Goal: Obtain resource: Download file/media

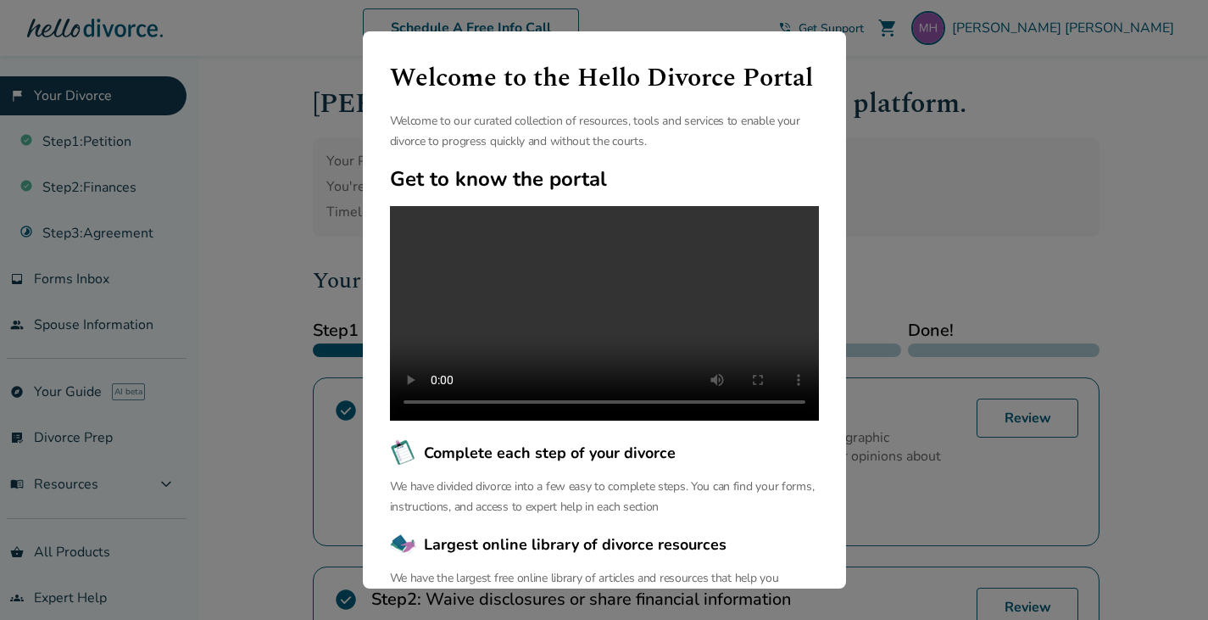
click at [983, 124] on div "Welcome to the Hello Divorce Portal Welcome to our curated collection of resour…" at bounding box center [604, 310] width 1208 height 620
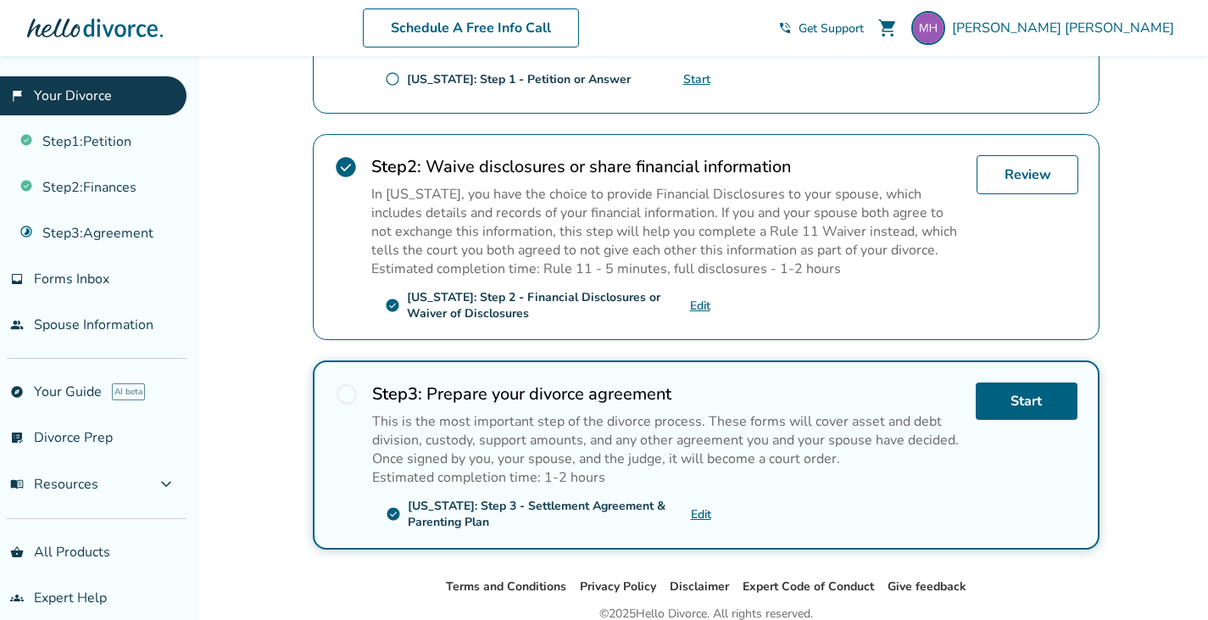
scroll to position [440, 0]
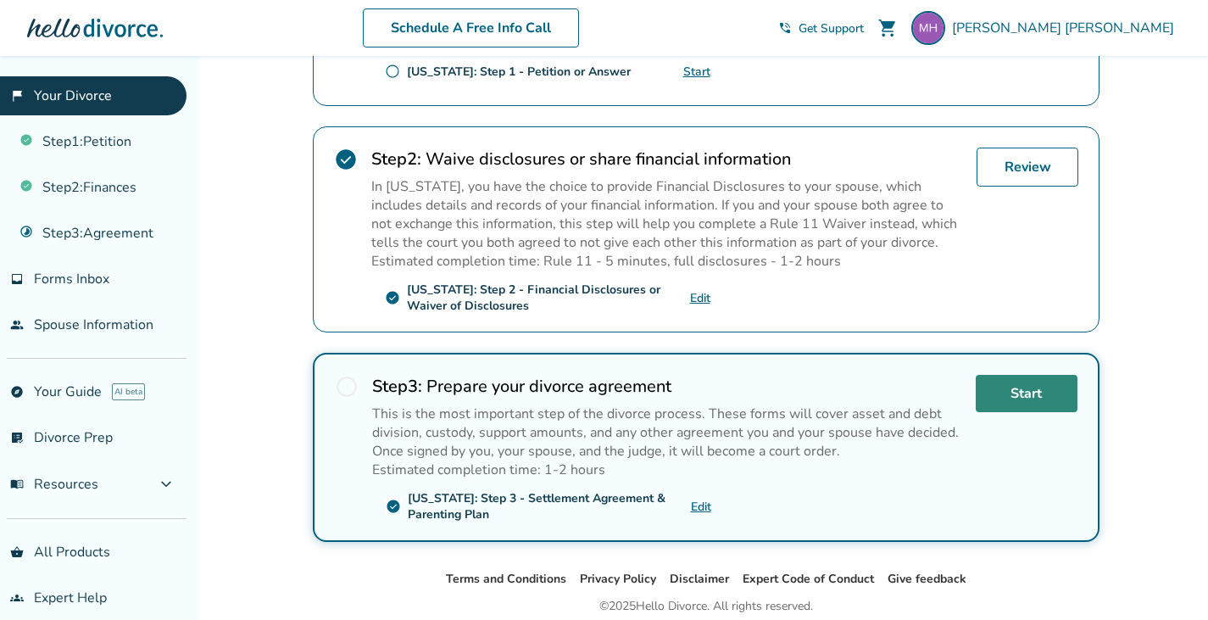
click at [1043, 387] on link "Start" at bounding box center [1027, 393] width 102 height 37
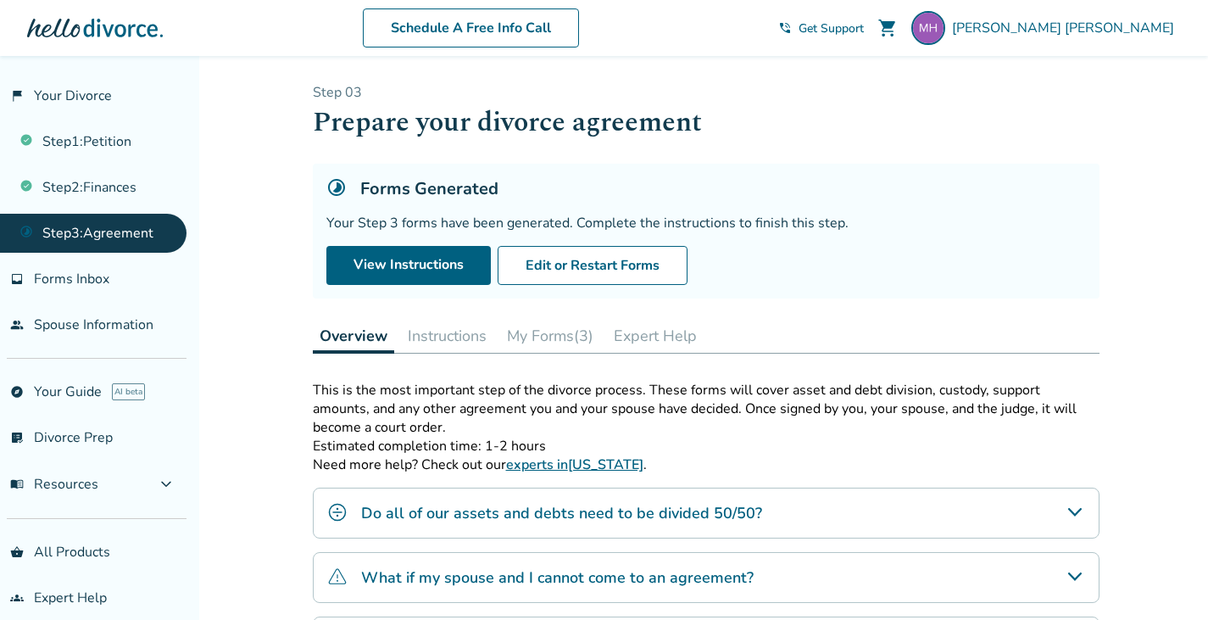
click at [1068, 509] on icon "Do all of our assets and debts need to be divided 50/50?" at bounding box center [1075, 512] width 20 height 20
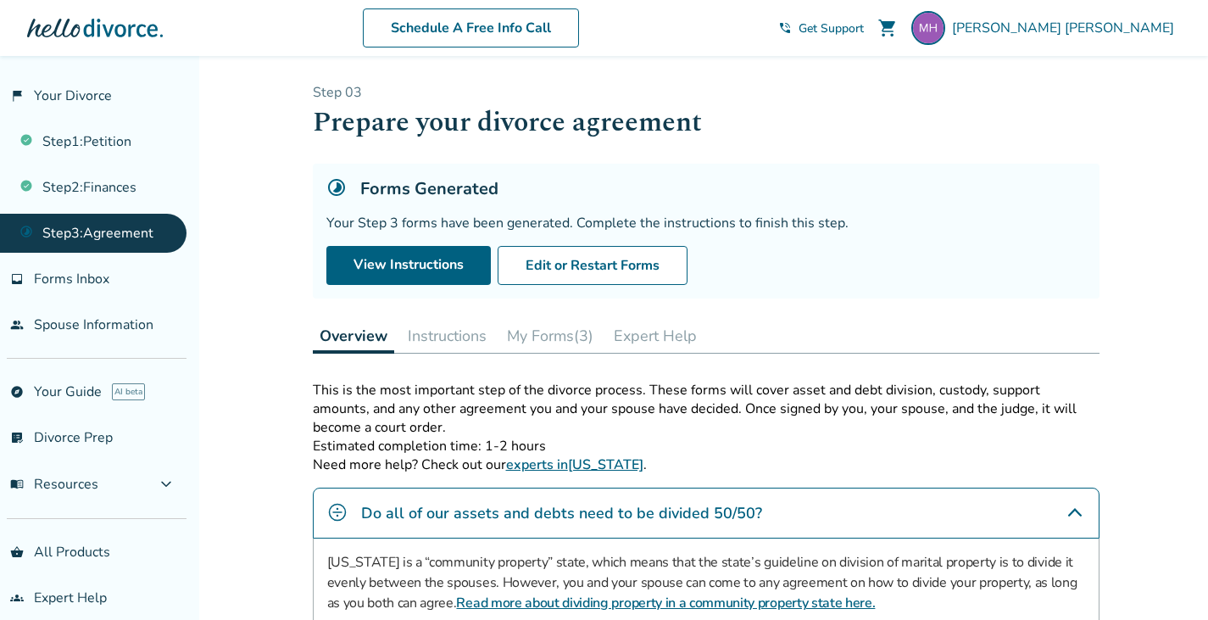
click at [1068, 509] on icon "Do all of our assets and debts need to be divided 50/50?" at bounding box center [1075, 512] width 20 height 20
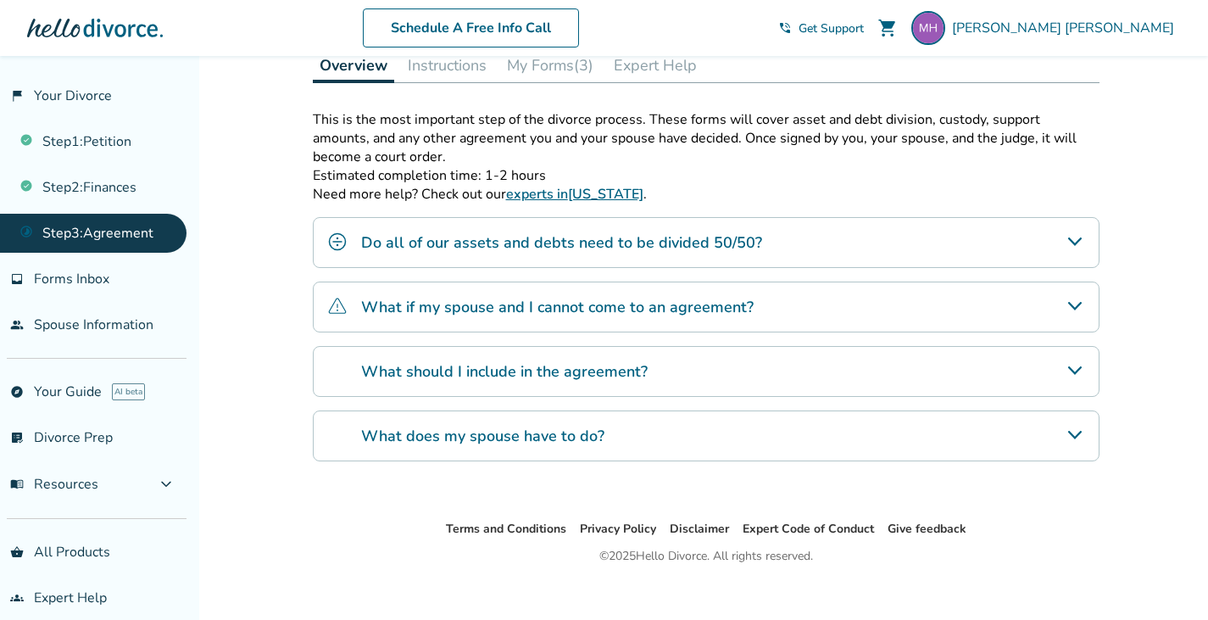
scroll to position [287, 0]
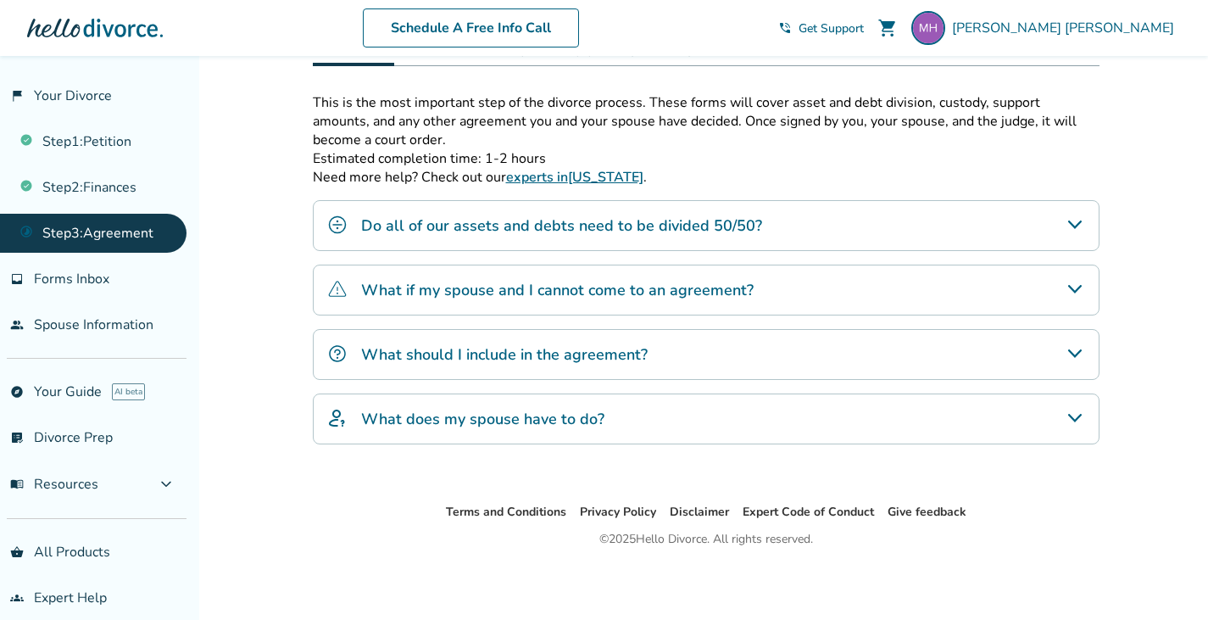
click at [1187, 511] on ul "Terms and Conditions Privacy Policy Disclaimer Expert Code of Conduct Give feed…" at bounding box center [705, 512] width 1004 height 20
click at [1072, 216] on icon "Do all of our assets and debts need to be divided 50/50?" at bounding box center [1075, 224] width 20 height 20
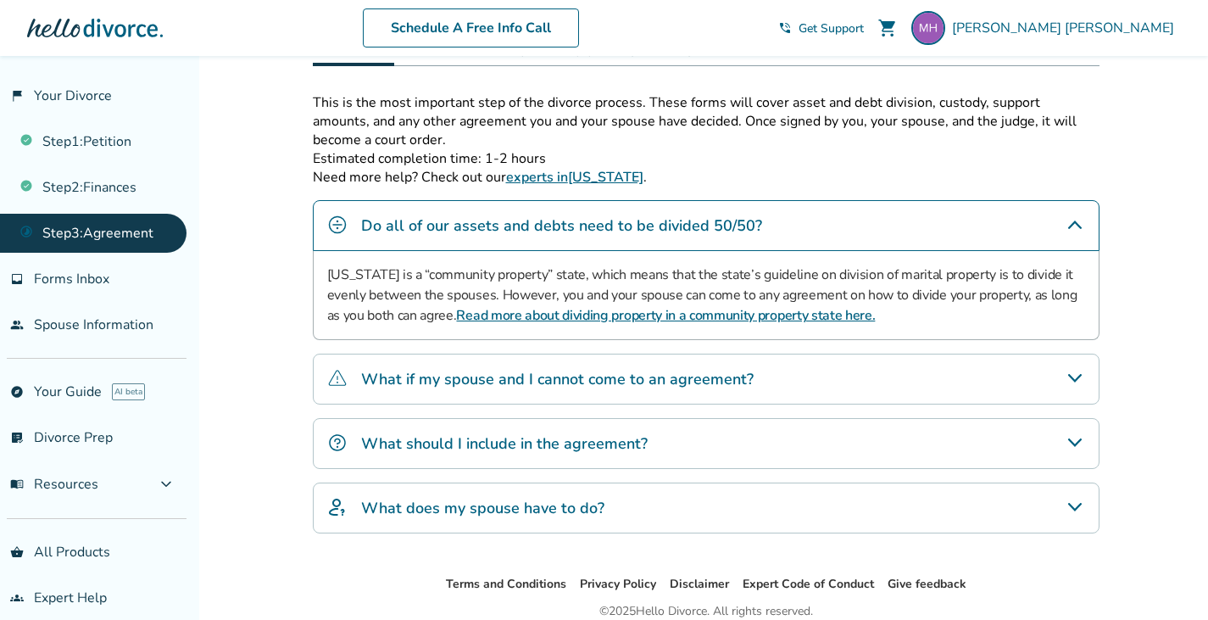
scroll to position [358, 0]
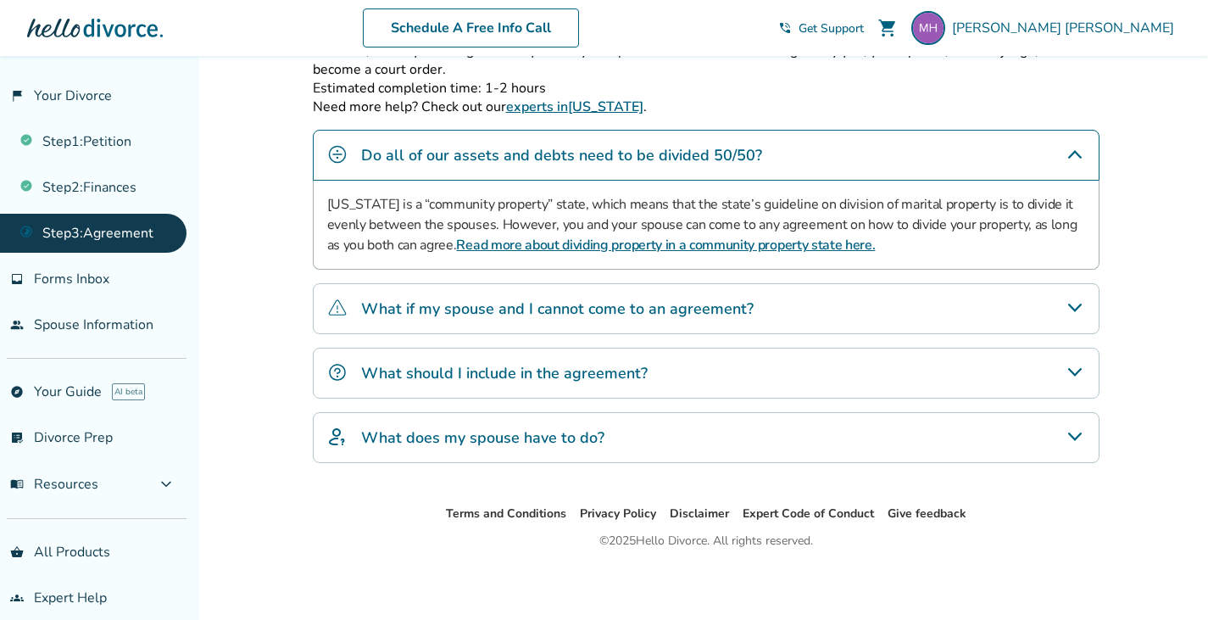
click at [1127, 337] on div "Added to cart Step 0 3 Prepare your divorce agreement Forms Generated Your Step…" at bounding box center [604, 160] width 1208 height 924
click at [1130, 340] on div "Added to cart Step 0 3 Prepare your divorce agreement Forms Generated Your Step…" at bounding box center [604, 160] width 1208 height 924
click at [1079, 426] on icon "What does my spouse have to do?" at bounding box center [1075, 436] width 20 height 20
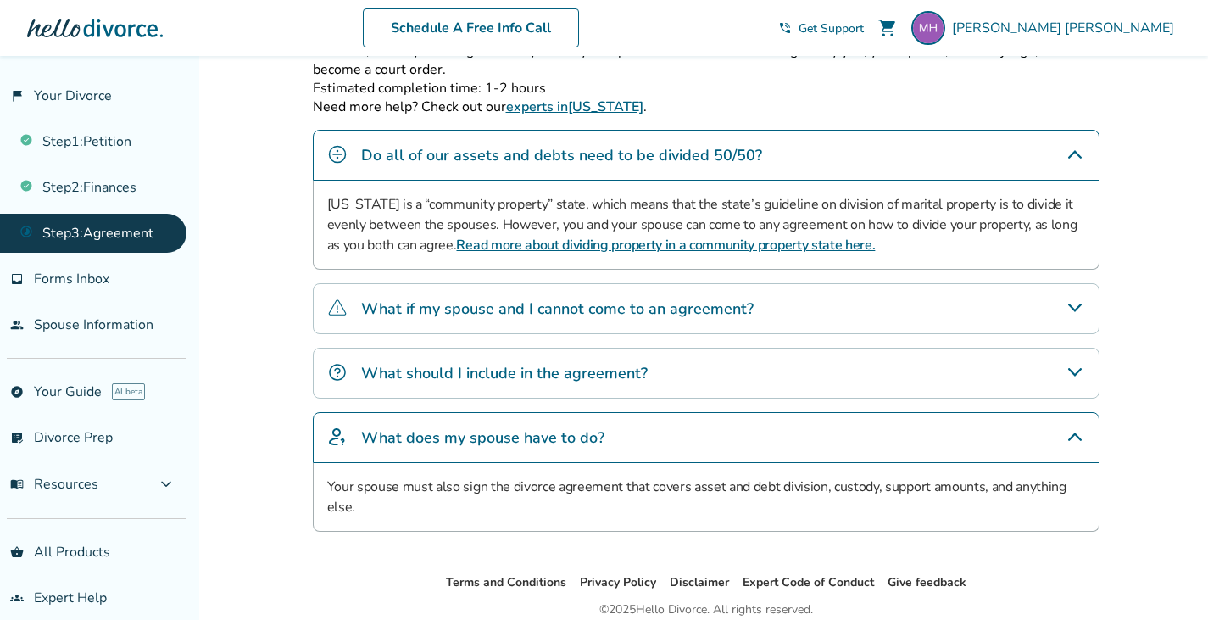
click at [1072, 377] on icon "What should I include in the agreement?" at bounding box center [1075, 372] width 20 height 20
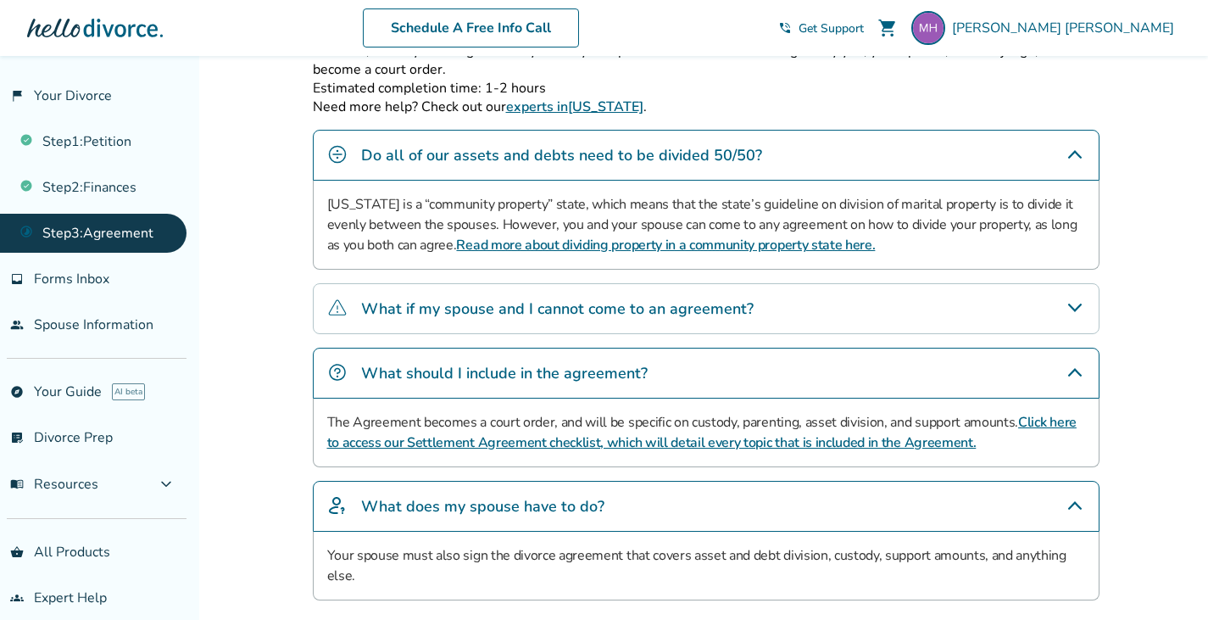
click at [1071, 305] on icon "What if my spouse and I cannot come to an agreement?" at bounding box center [1075, 308] width 20 height 20
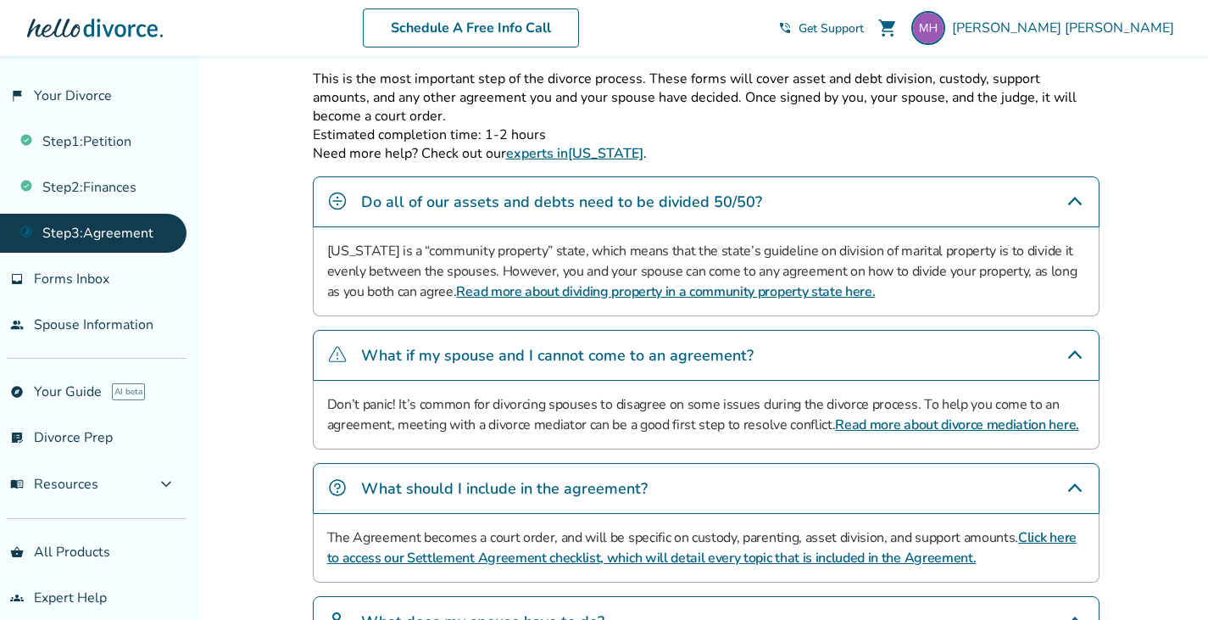
scroll to position [0, 0]
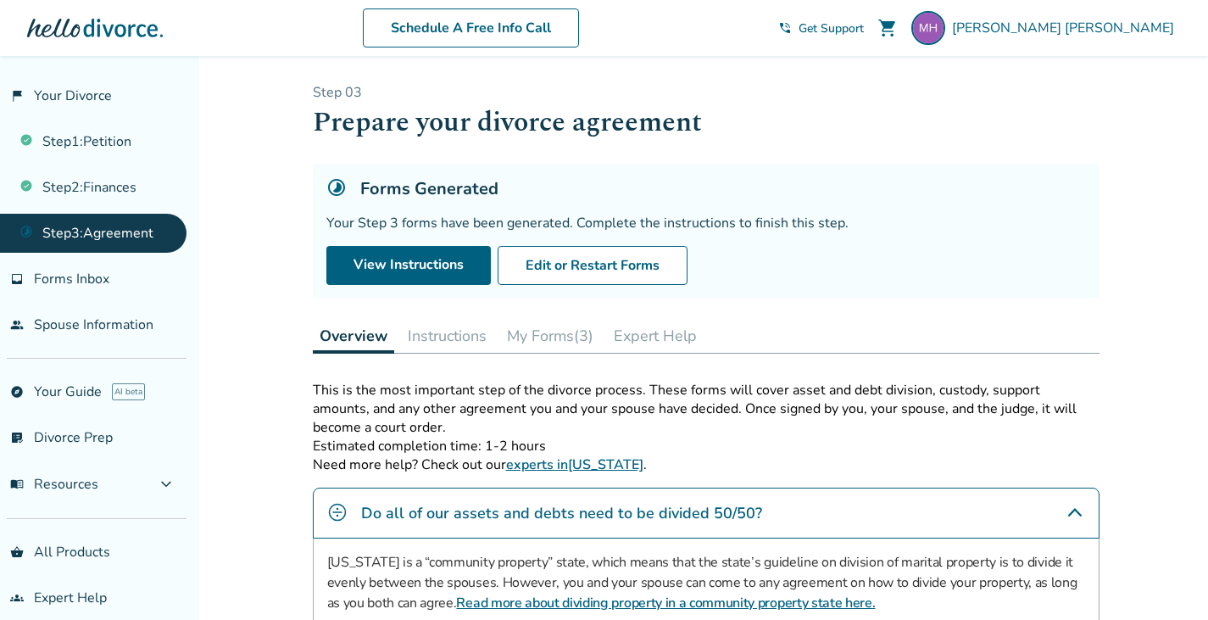
click at [569, 347] on button "My Forms (3)" at bounding box center [550, 336] width 100 height 34
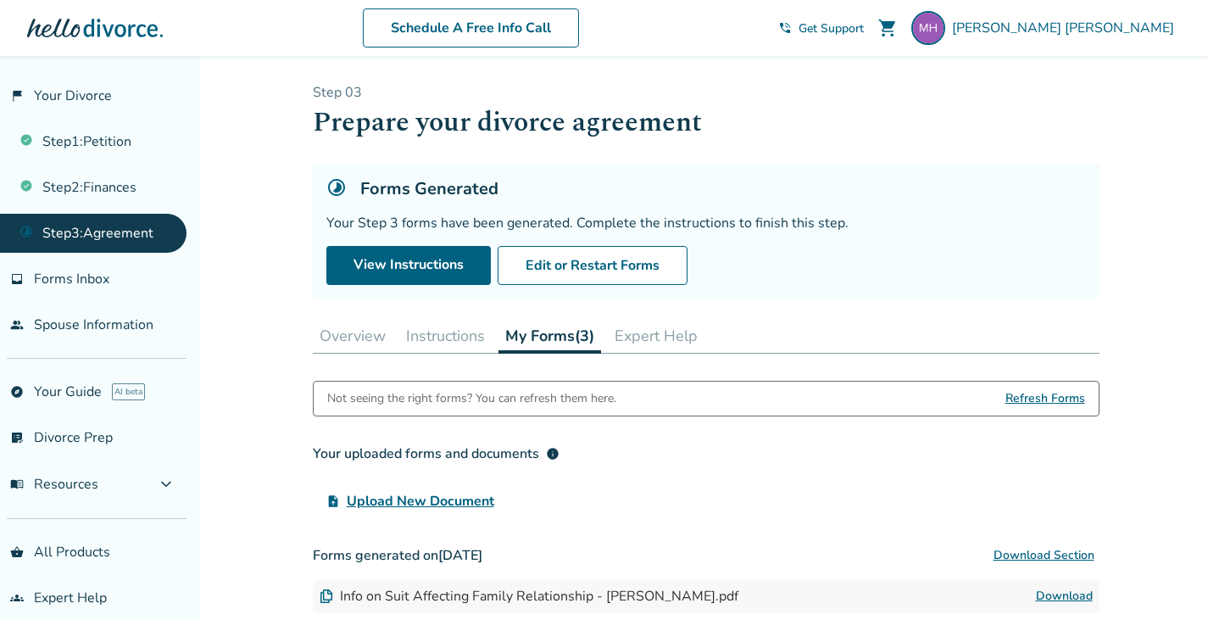
click at [550, 337] on button "My Forms (3)" at bounding box center [549, 336] width 103 height 35
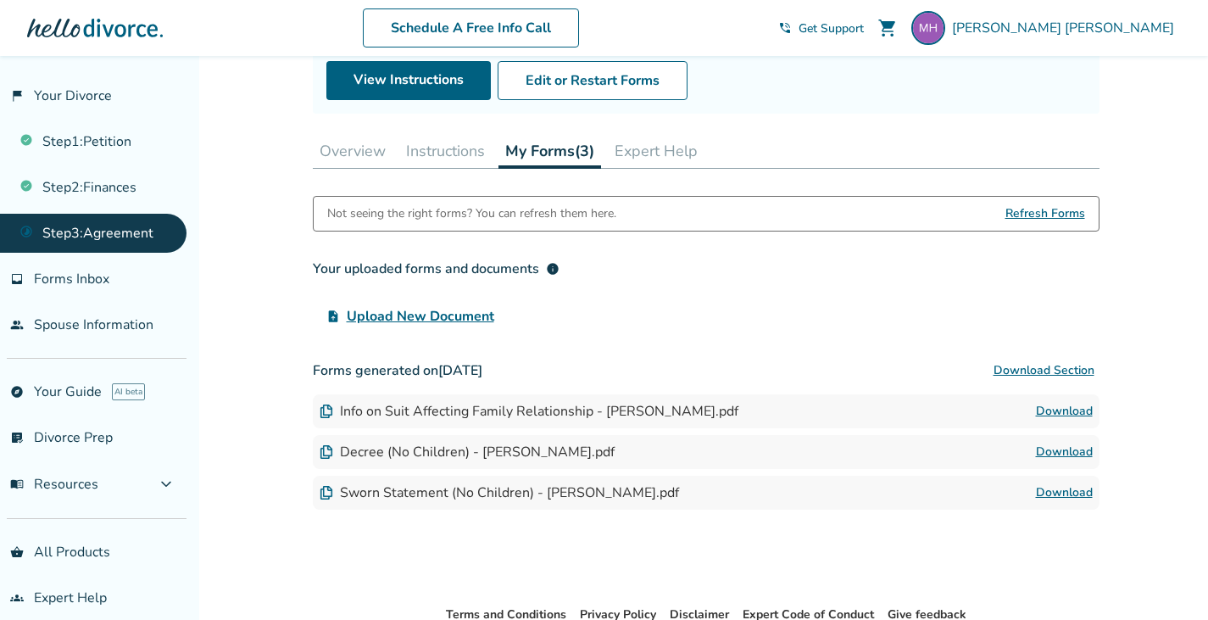
scroll to position [186, 0]
click at [1065, 410] on link "Download" at bounding box center [1064, 410] width 57 height 20
click at [736, 467] on div "Forms generated on [DATE] Download Section Info on Suit Affecting Family Relati…" at bounding box center [706, 431] width 787 height 156
click at [488, 458] on div "Decree (No Children) - [PERSON_NAME].pdf" at bounding box center [467, 451] width 295 height 19
drag, startPoint x: 359, startPoint y: 445, endPoint x: 539, endPoint y: 430, distance: 180.3
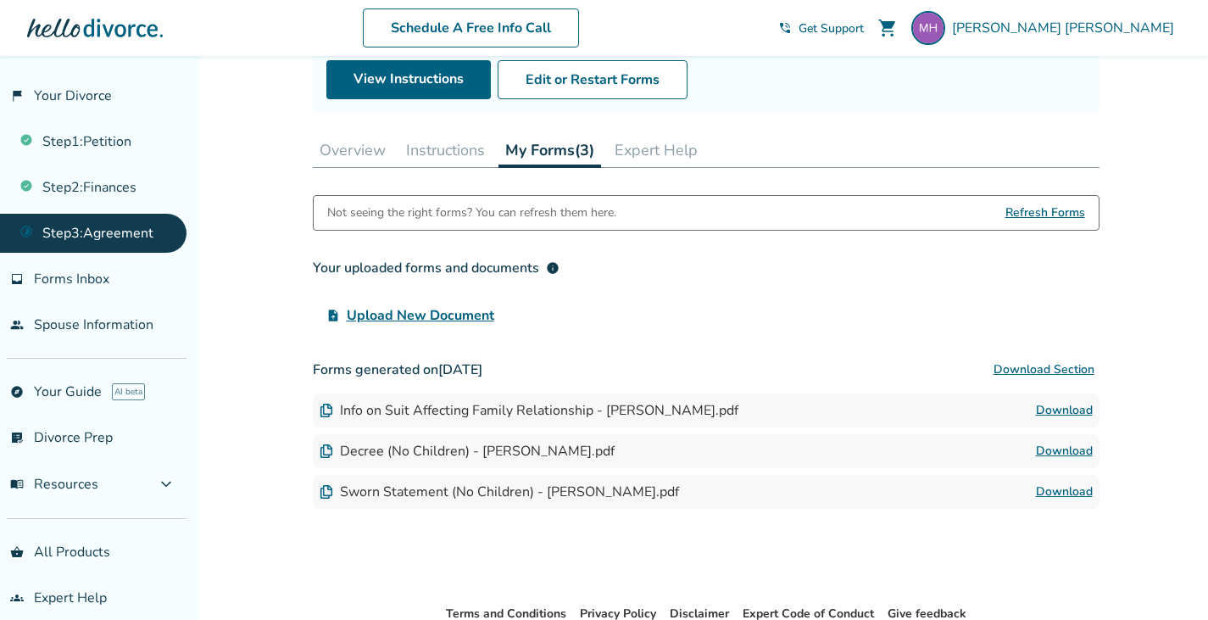
click at [444, 436] on div "Decree (No Children) - [PERSON_NAME].pdf Download" at bounding box center [706, 451] width 787 height 34
click at [1061, 447] on link "Download" at bounding box center [1064, 451] width 57 height 20
click at [1073, 489] on link "Download" at bounding box center [1064, 491] width 57 height 20
click at [453, 148] on button "Instructions" at bounding box center [445, 150] width 92 height 34
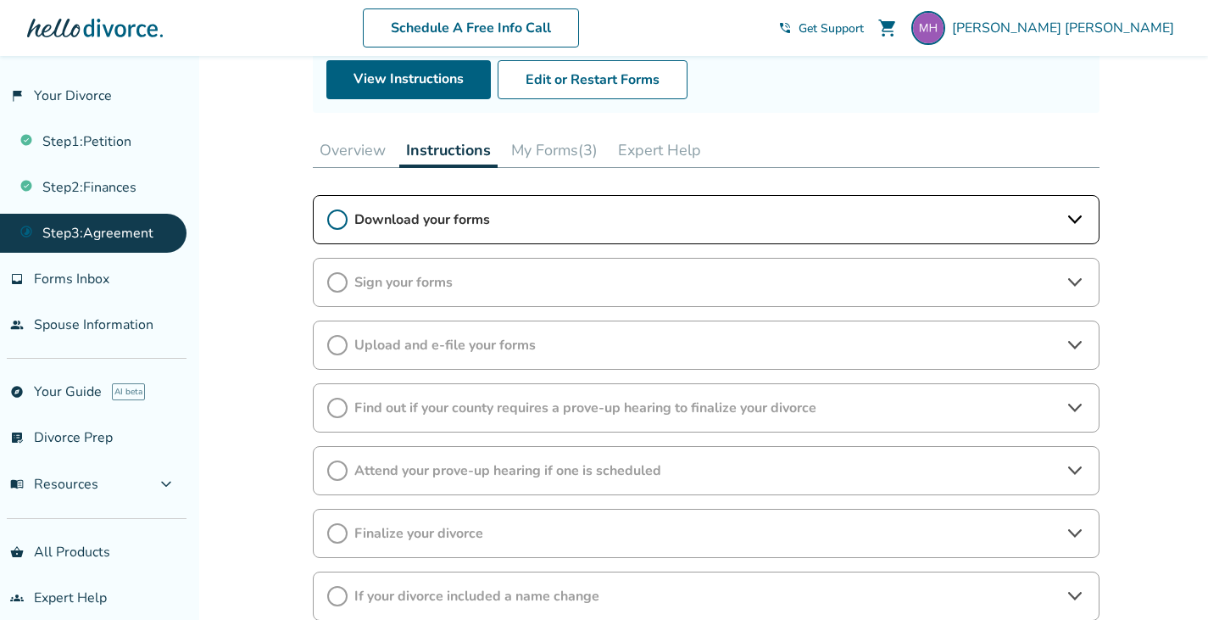
click at [540, 152] on button "My Forms (3)" at bounding box center [554, 150] width 100 height 34
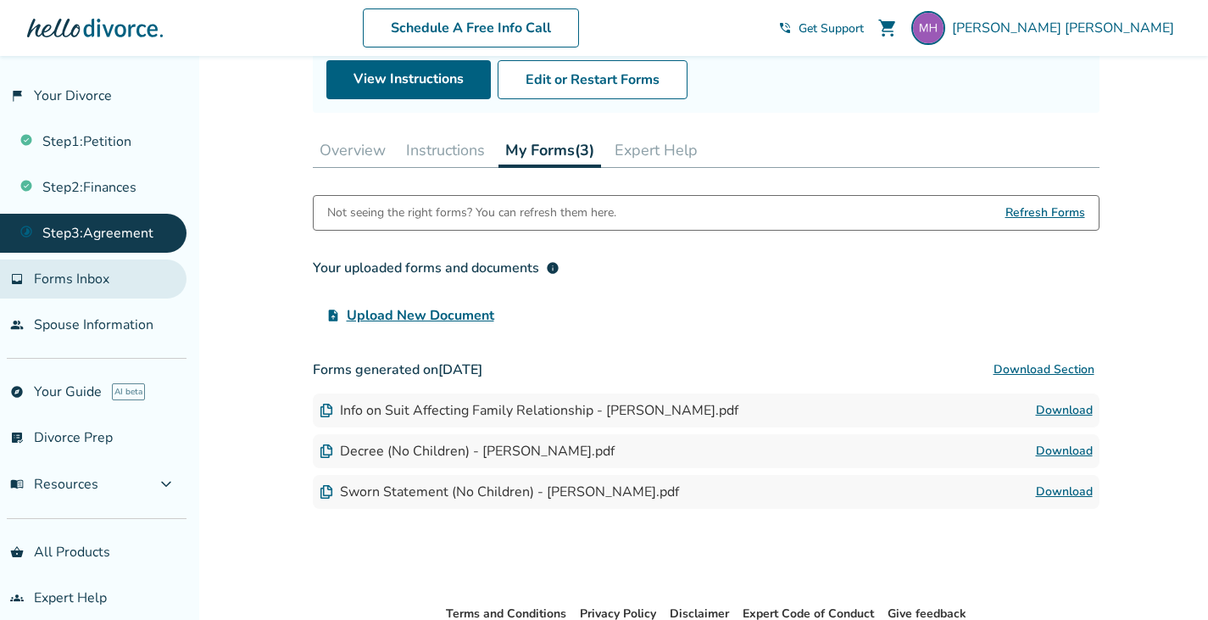
click at [92, 274] on span "Forms Inbox" at bounding box center [71, 279] width 75 height 19
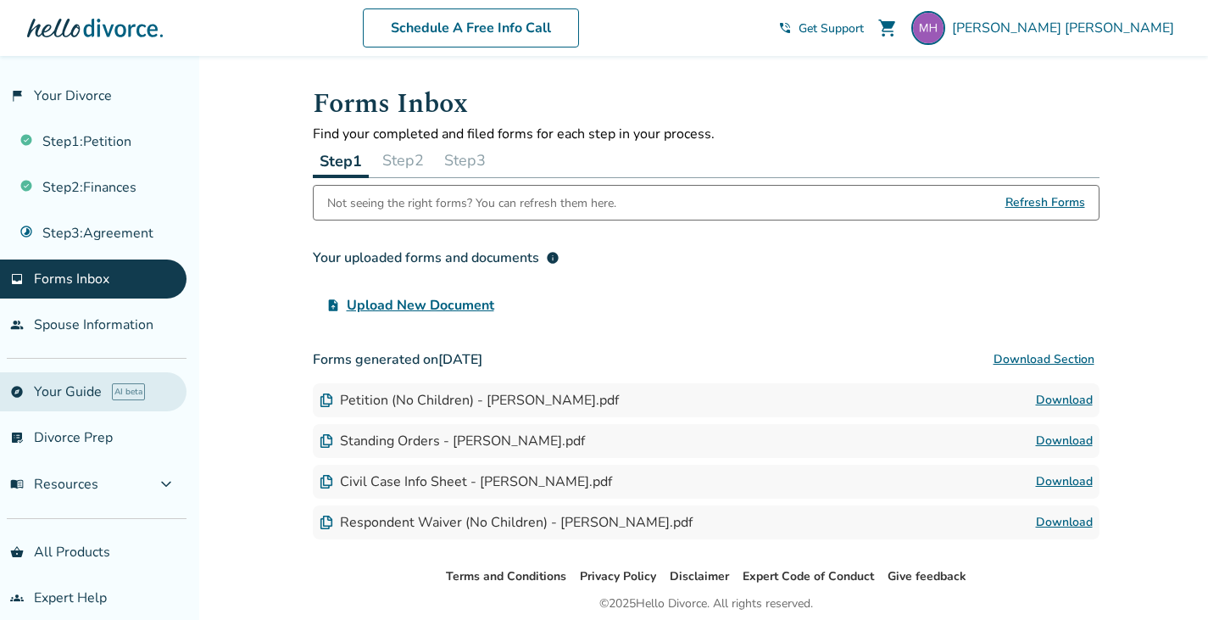
scroll to position [14, 0]
